Goal: Task Accomplishment & Management: Manage account settings

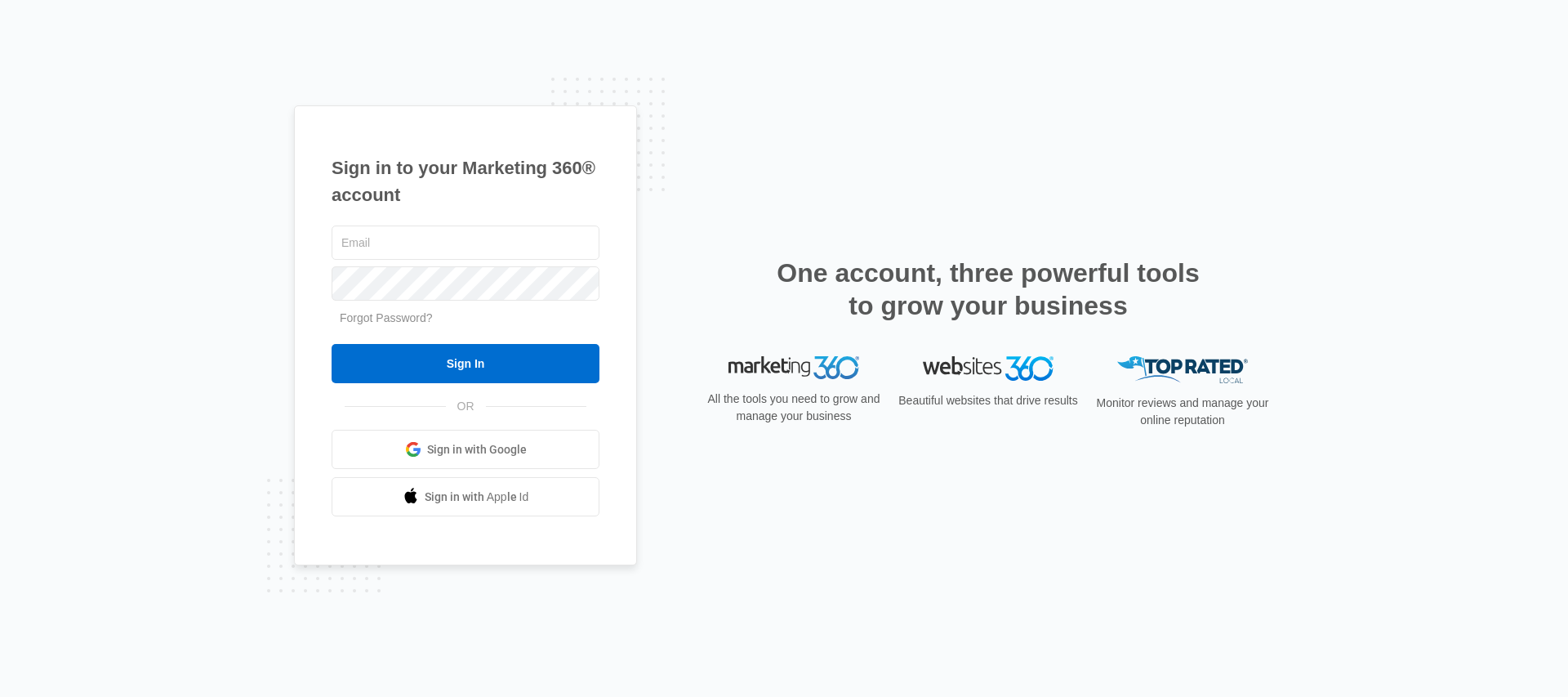
type input "[PERSON_NAME][EMAIL_ADDRESS][PERSON_NAME][DOMAIN_NAME]"
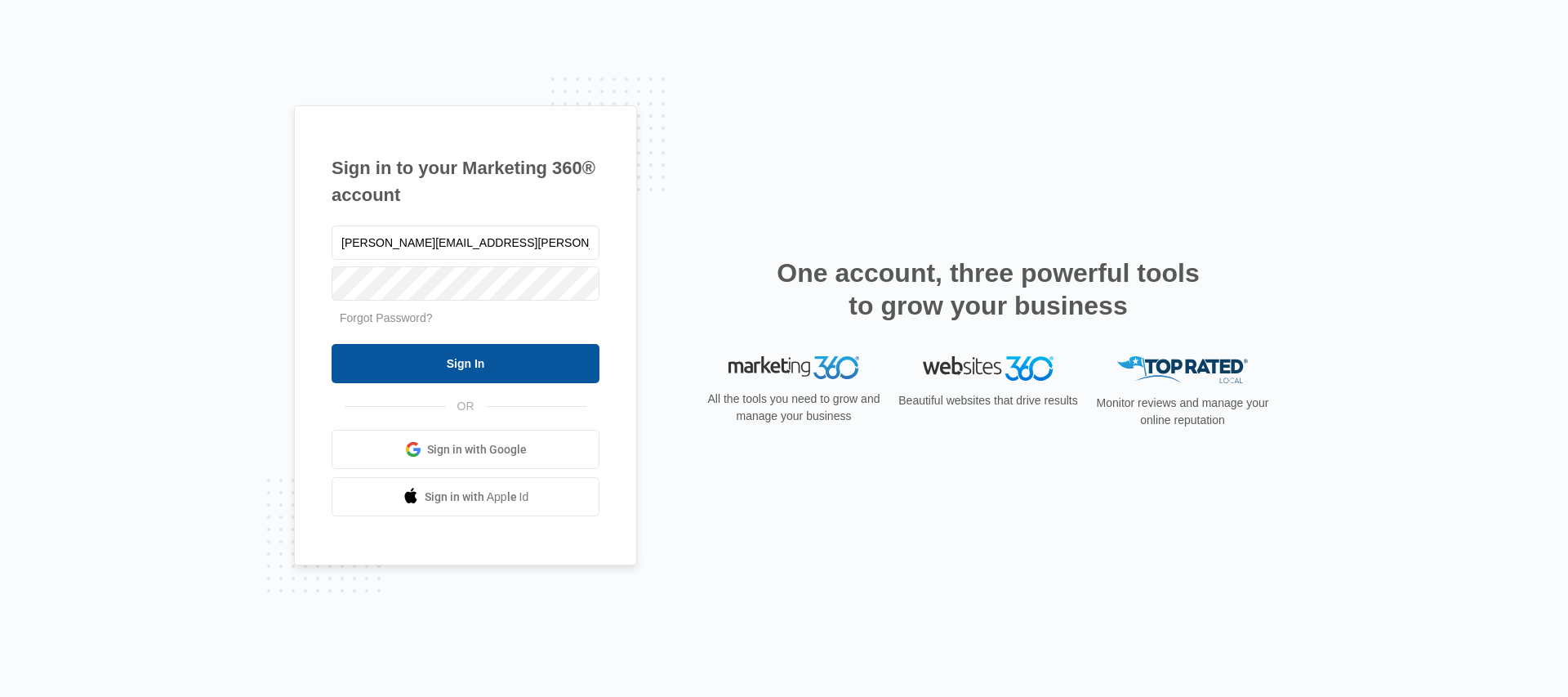
click at [517, 365] on input "Sign In" at bounding box center [465, 364] width 268 height 39
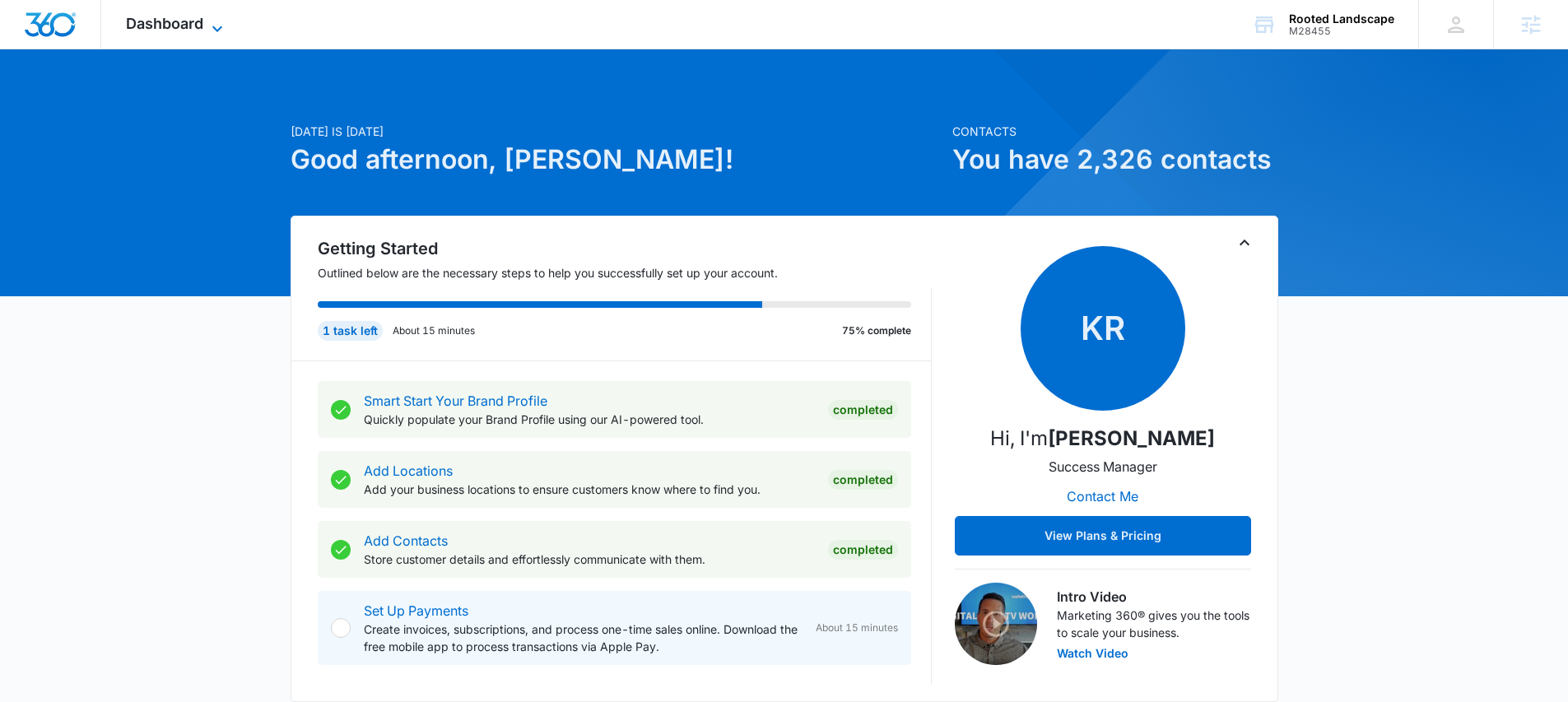
click at [183, 23] on span "Dashboard" at bounding box center [165, 23] width 78 height 17
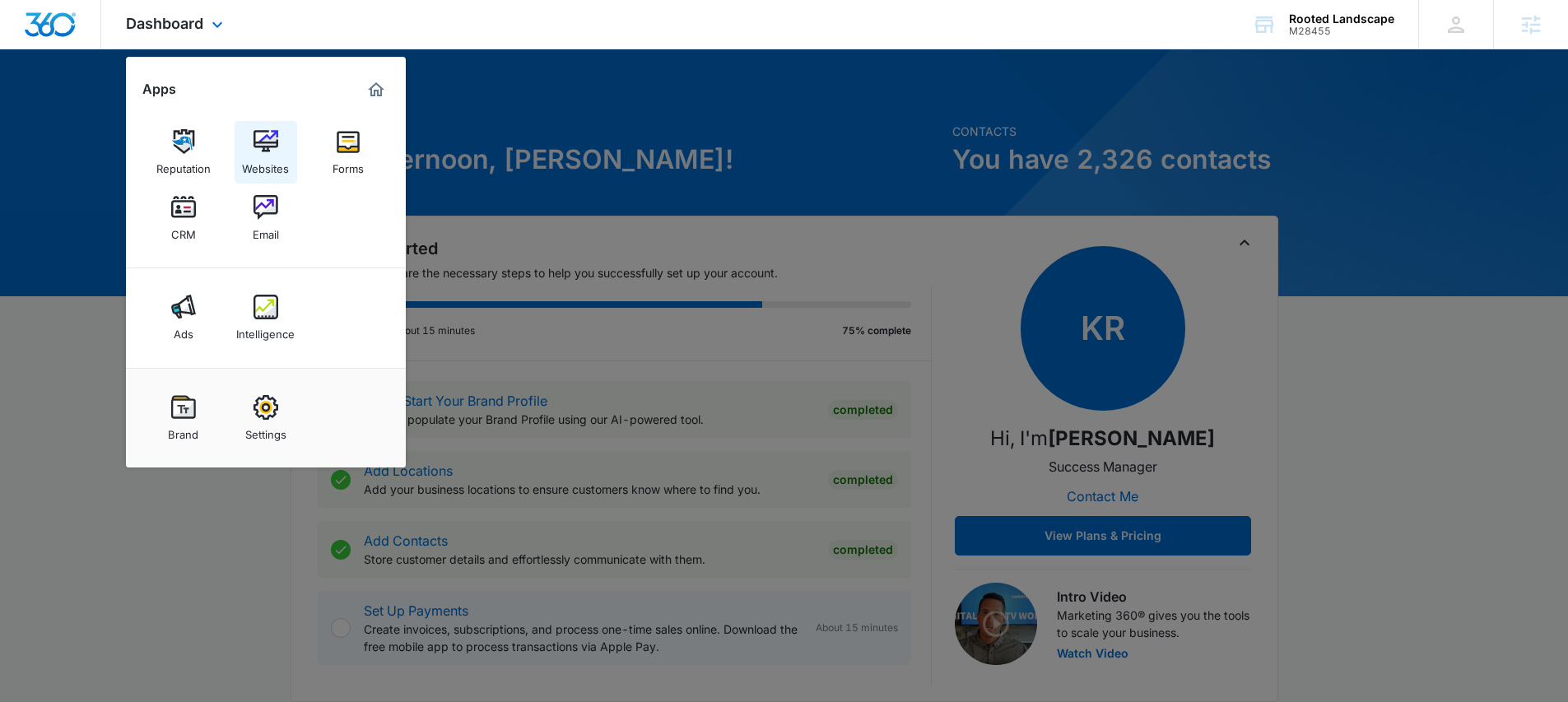
click at [260, 146] on img at bounding box center [265, 141] width 24 height 24
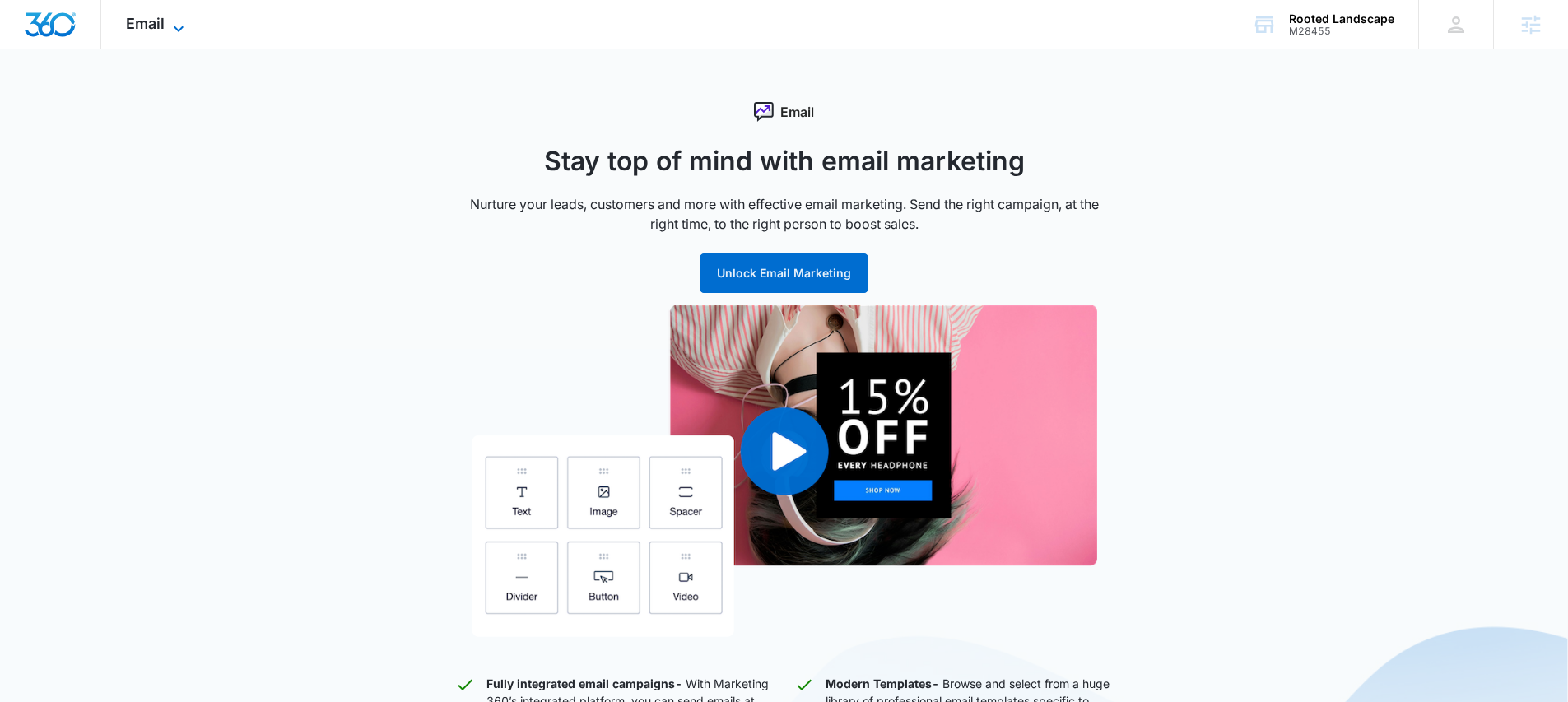
click at [152, 24] on span "Email" at bounding box center [145, 23] width 39 height 17
